Goal: Information Seeking & Learning: Learn about a topic

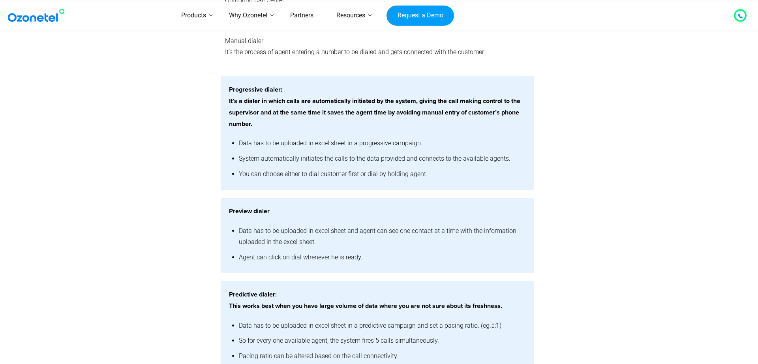
scroll to position [1525, 0]
drag, startPoint x: 229, startPoint y: 92, endPoint x: 281, endPoint y: 95, distance: 52.2
click at [281, 93] on strong "Progressive dialer:" at bounding box center [255, 90] width 53 height 6
click at [249, 152] on li "Data has to be uploaded in excel sheet in a progressive campaign." at bounding box center [382, 143] width 287 height 15
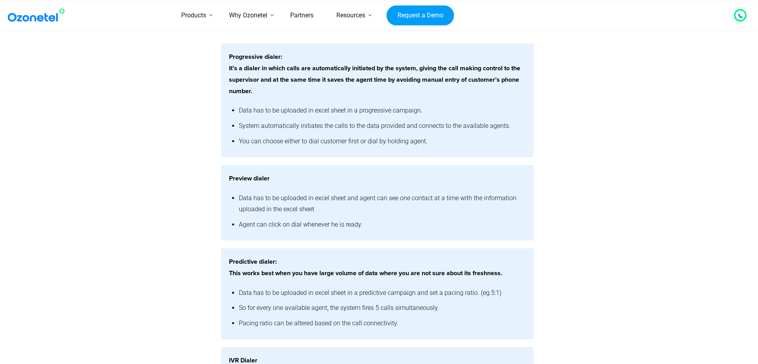
scroll to position [1634, 0]
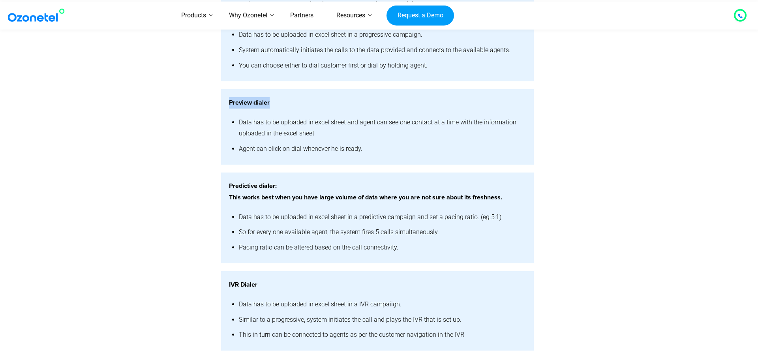
drag, startPoint x: 230, startPoint y: 109, endPoint x: 273, endPoint y: 110, distance: 42.6
click at [273, 109] on p "Preview dialer" at bounding box center [377, 102] width 297 height 11
drag, startPoint x: 257, startPoint y: 255, endPoint x: 265, endPoint y: 247, distance: 10.6
click at [261, 253] on li "Pacing ratio can be altered based on the call connectivity." at bounding box center [382, 247] width 287 height 15
drag, startPoint x: 230, startPoint y: 191, endPoint x: 275, endPoint y: 195, distance: 45.6
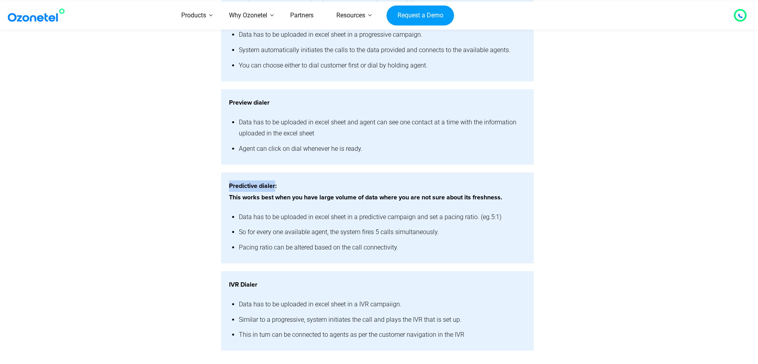
click at [275, 189] on strong "Predictive dialer:" at bounding box center [253, 186] width 48 height 6
click at [327, 123] on li "Data has to be uploaded in excel sheet and agent can see one contact at a time …" at bounding box center [382, 128] width 287 height 27
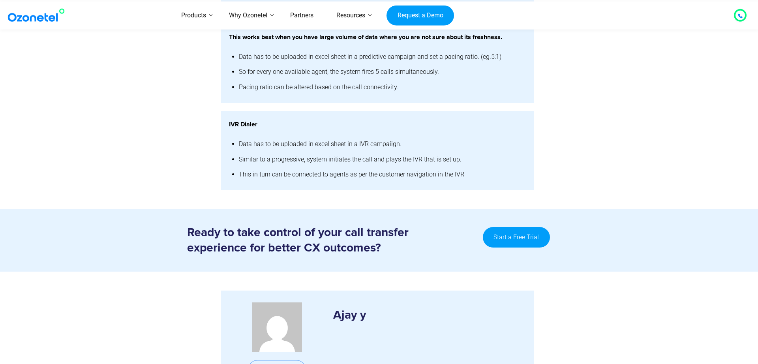
scroll to position [1797, 0]
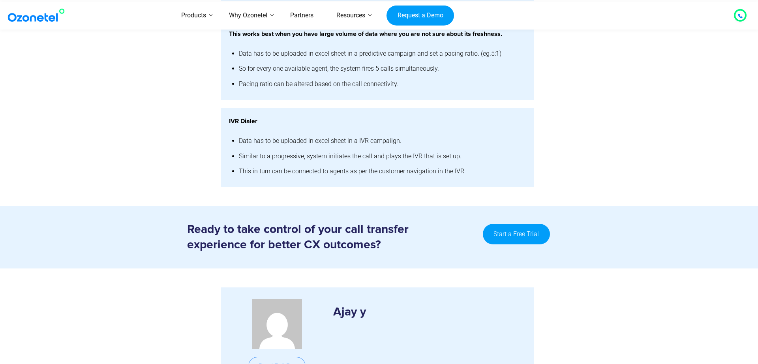
drag, startPoint x: 266, startPoint y: 117, endPoint x: 270, endPoint y: 114, distance: 4.6
click at [270, 114] on section "IVR Dialer Data has to be uploaded in excel sheet in a IVR campaiign. Similar t…" at bounding box center [379, 143] width 758 height 87
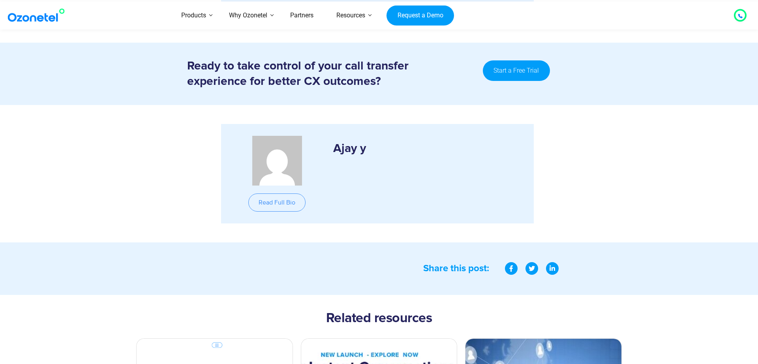
scroll to position [1743, 0]
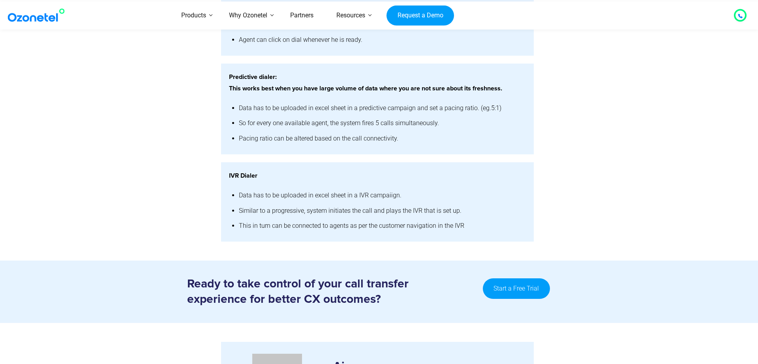
click at [42, 21] on img at bounding box center [38, 15] width 64 height 14
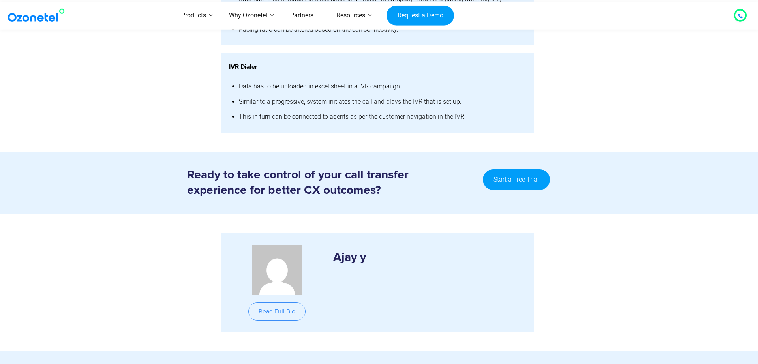
scroll to position [1906, 0]
